Goal: Entertainment & Leisure: Consume media (video, audio)

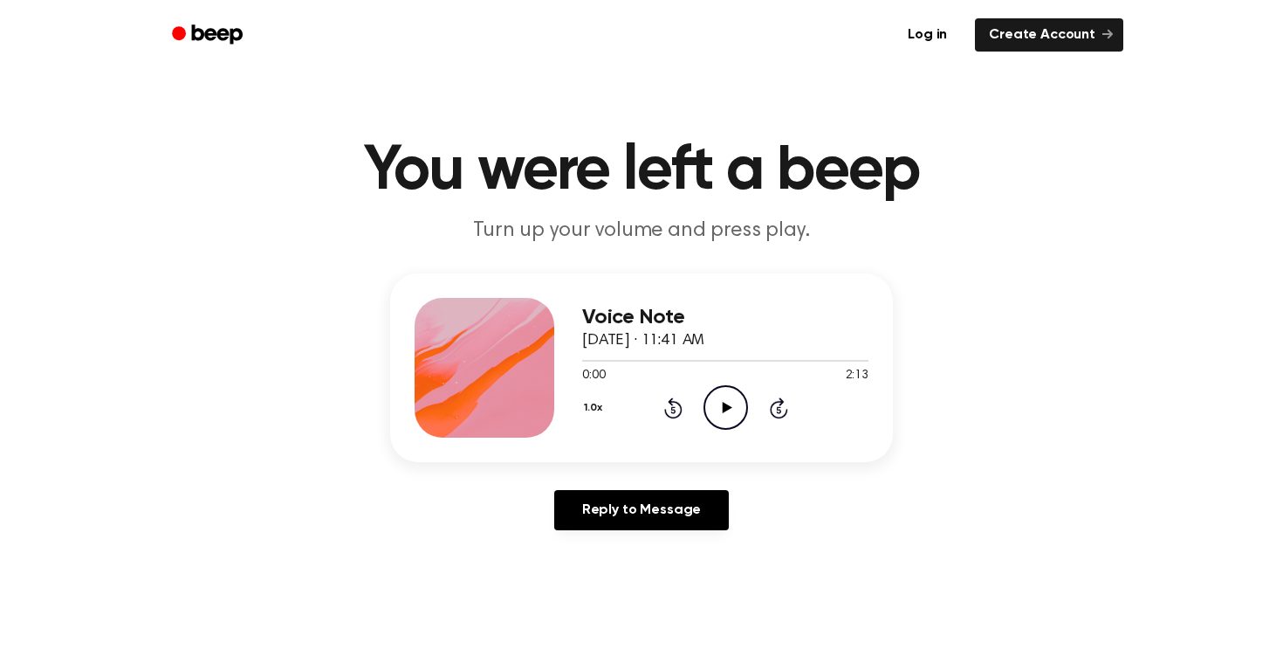
click at [729, 405] on icon "Play Audio" at bounding box center [726, 407] width 45 height 45
click at [726, 413] on icon "Play Audio" at bounding box center [726, 407] width 45 height 45
click at [723, 398] on icon "Play Audio" at bounding box center [726, 407] width 45 height 45
click at [715, 394] on icon "Play Audio" at bounding box center [726, 407] width 45 height 45
click at [735, 393] on icon "Play Audio" at bounding box center [726, 407] width 45 height 45
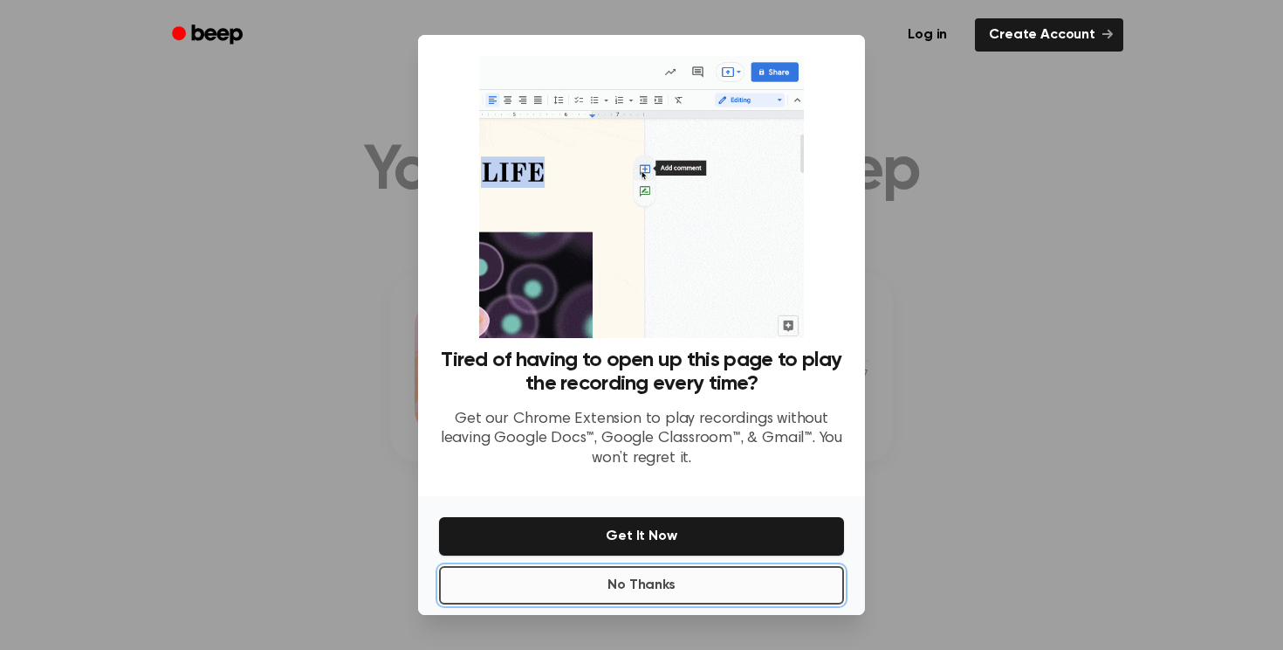
click at [647, 588] on button "No Thanks" at bounding box center [641, 585] width 405 height 38
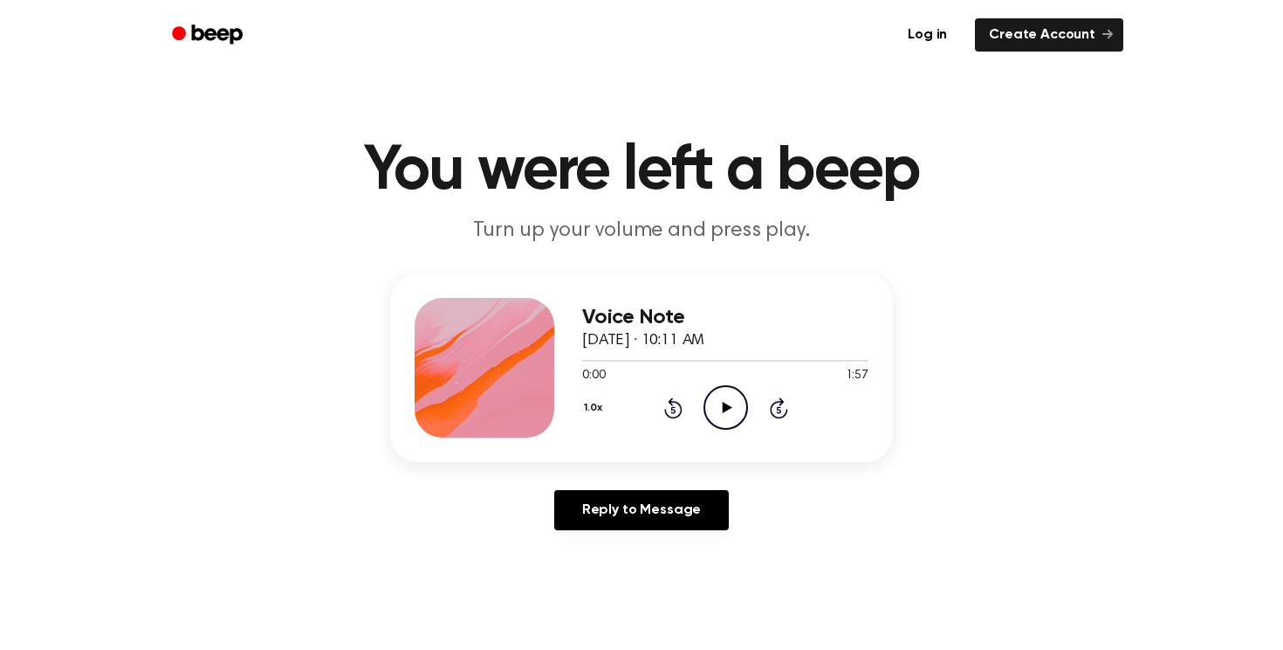
click at [716, 411] on icon "Play Audio" at bounding box center [726, 407] width 45 height 45
click at [725, 394] on icon "Play Audio" at bounding box center [726, 407] width 45 height 45
click at [725, 402] on icon "Play Audio" at bounding box center [726, 407] width 45 height 45
